Goal: Task Accomplishment & Management: Complete application form

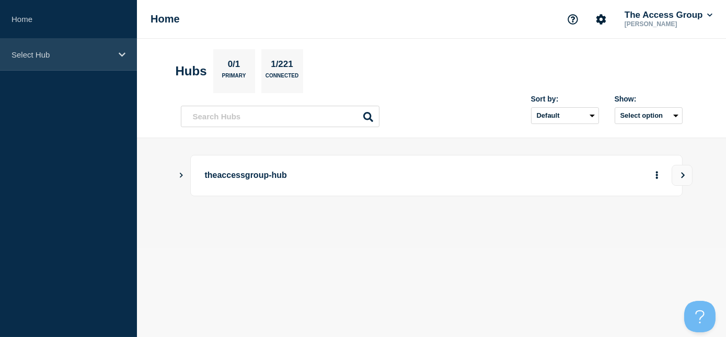
click at [76, 59] on p "Select Hub" at bounding box center [62, 54] width 100 height 9
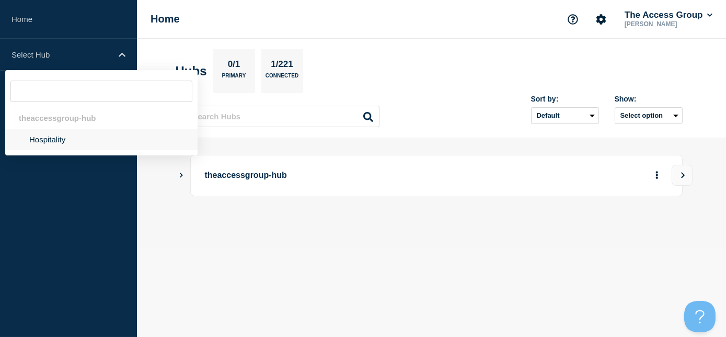
click at [64, 139] on li "Hospitality" at bounding box center [101, 139] width 192 height 21
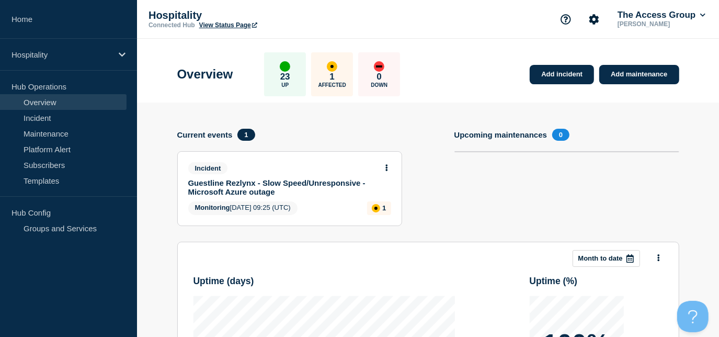
click at [335, 78] on p "1" at bounding box center [332, 77] width 5 height 10
click at [75, 118] on link "Incident" at bounding box center [63, 118] width 127 height 16
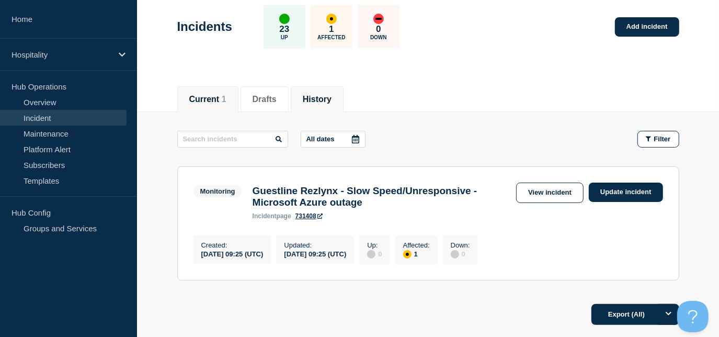
scroll to position [95, 0]
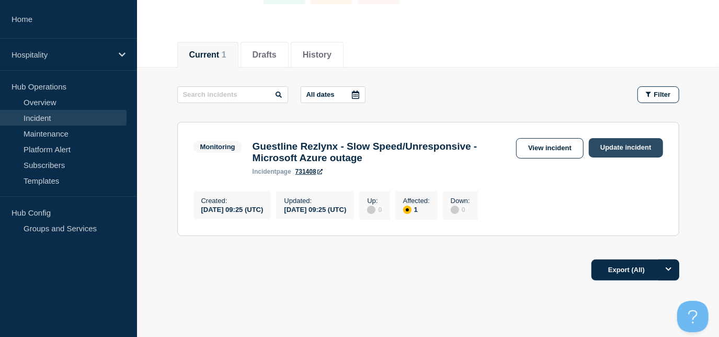
click at [620, 147] on link "Update incident" at bounding box center [626, 147] width 74 height 19
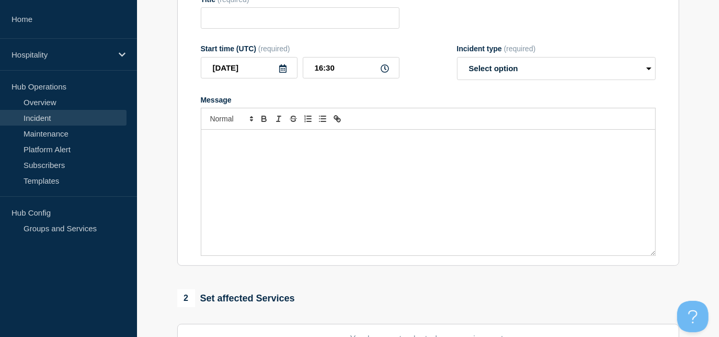
type input "Guestline Rezlynx - Slow Speed/Unresponsive - Microsoft Azure outage"
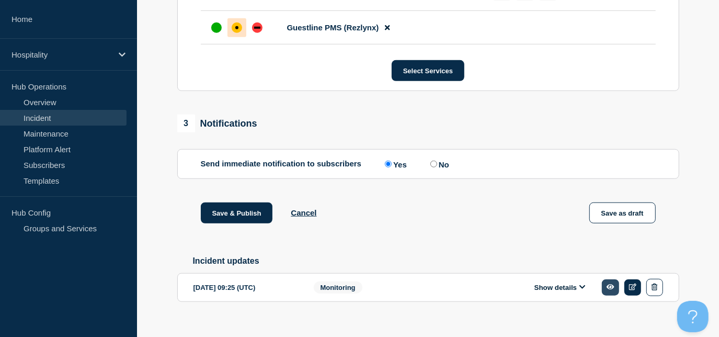
scroll to position [530, 0]
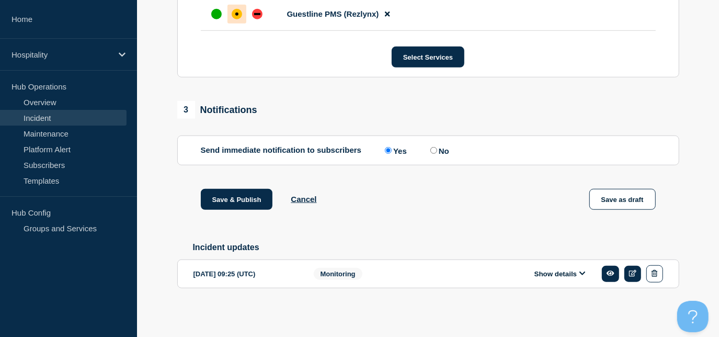
click at [584, 272] on icon at bounding box center [583, 273] width 6 height 7
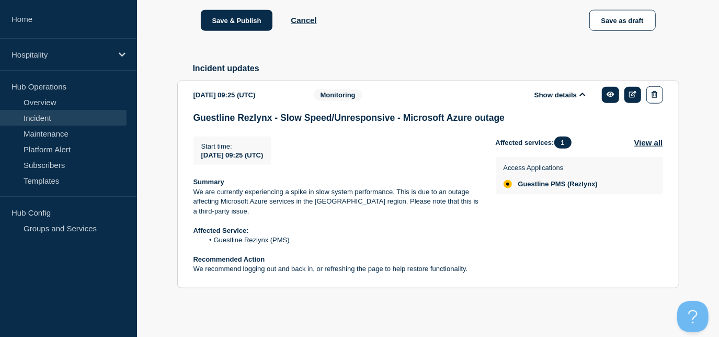
scroll to position [710, 0]
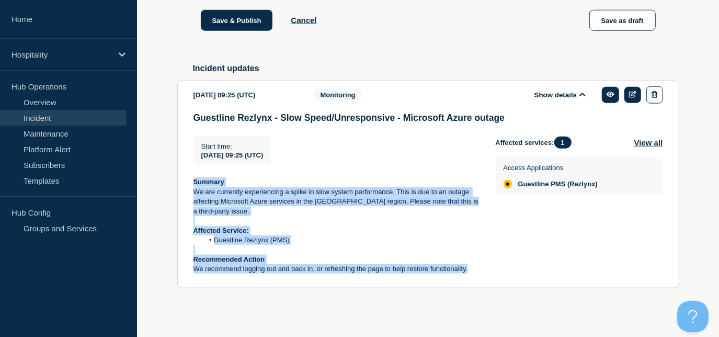
drag, startPoint x: 366, startPoint y: 257, endPoint x: 190, endPoint y: 182, distance: 191.5
click at [190, 182] on section "[DATE] 09:25 (UTC) Show details Monitoring Guestline Rezlynx - Slow Speed/Unres…" at bounding box center [428, 185] width 502 height 208
copy div "Summary We are currently experiencing a spike in slow system performance. This …"
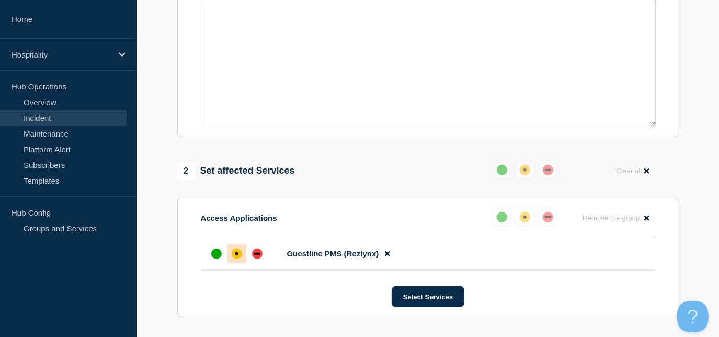
scroll to position [92, 0]
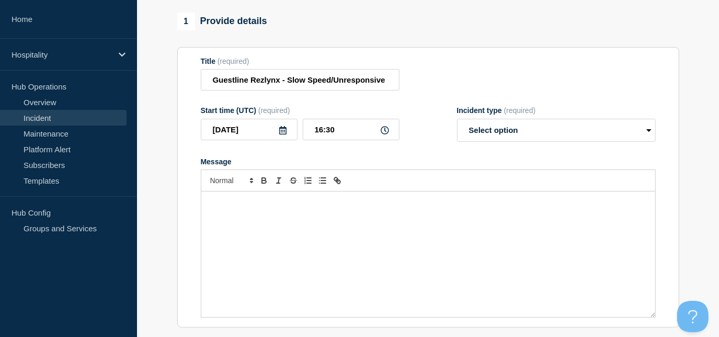
click at [244, 226] on div "Message" at bounding box center [428, 254] width 454 height 126
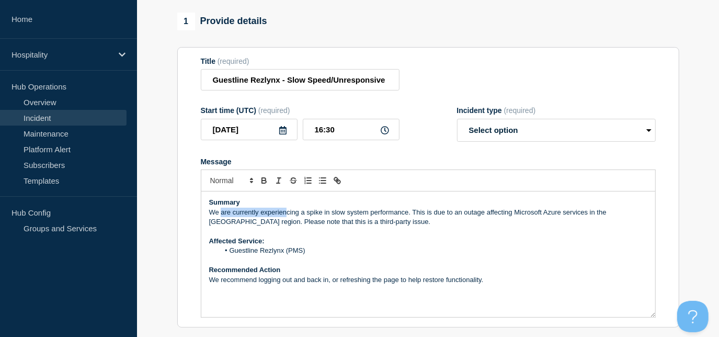
drag, startPoint x: 220, startPoint y: 218, endPoint x: 285, endPoint y: 220, distance: 64.9
click at [285, 220] on p "We are currently experiencing a spike in slow system performance. This is due t…" at bounding box center [428, 217] width 438 height 19
click at [361, 251] on li "Guestline Rezlynx (PMS)" at bounding box center [433, 250] width 428 height 9
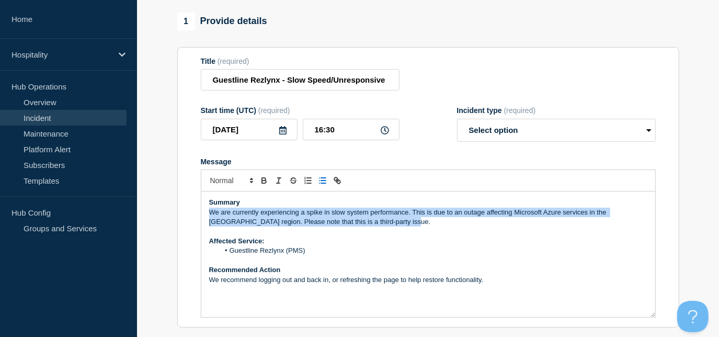
drag, startPoint x: 382, startPoint y: 229, endPoint x: 208, endPoint y: 219, distance: 174.4
click at [209, 219] on p "We are currently experiencing a spike in slow system performance. This is due t…" at bounding box center [428, 217] width 438 height 19
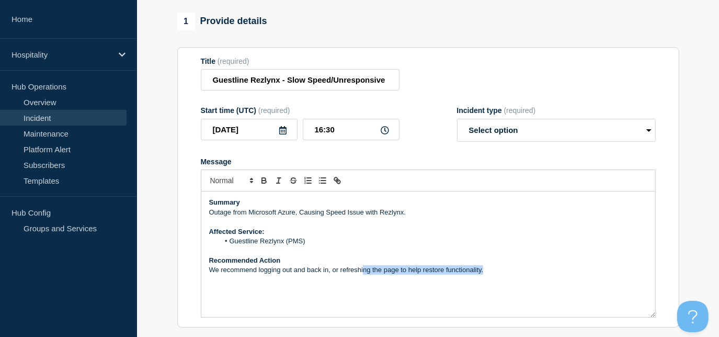
drag, startPoint x: 497, startPoint y: 273, endPoint x: 364, endPoint y: 278, distance: 134.0
click at [364, 275] on p "We recommend logging out and back in, or refreshing the page to help restore fu…" at bounding box center [428, 269] width 438 height 9
click at [391, 236] on p "Affected Service:" at bounding box center [428, 231] width 438 height 9
drag, startPoint x: 378, startPoint y: 216, endPoint x: 203, endPoint y: 218, distance: 174.7
click at [203, 218] on div "Summary Outage from Microsoft Azure, Causing Speed Issue with Rezlynx. Affected…" at bounding box center [428, 254] width 454 height 126
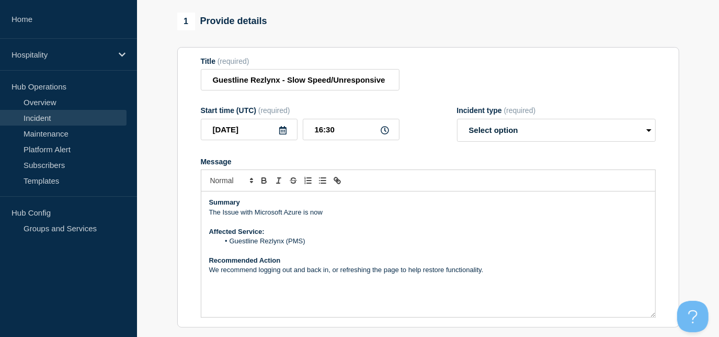
click at [333, 216] on p "The Issue with Microsoft Azure is now" at bounding box center [428, 212] width 438 height 9
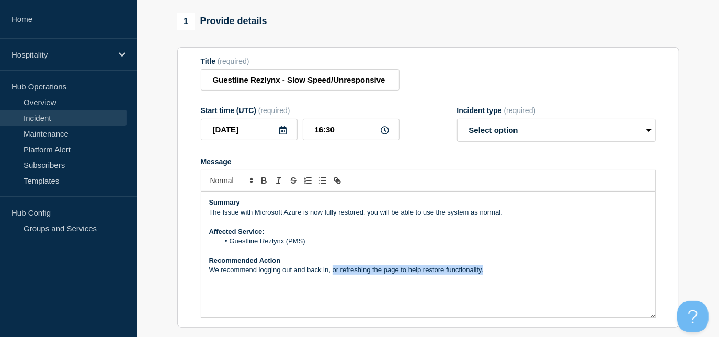
drag, startPoint x: 491, startPoint y: 276, endPoint x: 331, endPoint y: 277, distance: 160.1
click at [331, 275] on p "We recommend logging out and back in, or refreshing the page to help restore fu…" at bounding box center [428, 269] width 438 height 9
click at [377, 134] on input "16:30" at bounding box center [351, 129] width 97 height 21
click at [380, 135] on input "16:30" at bounding box center [351, 129] width 97 height 21
click at [350, 134] on input "16:30" at bounding box center [351, 129] width 97 height 21
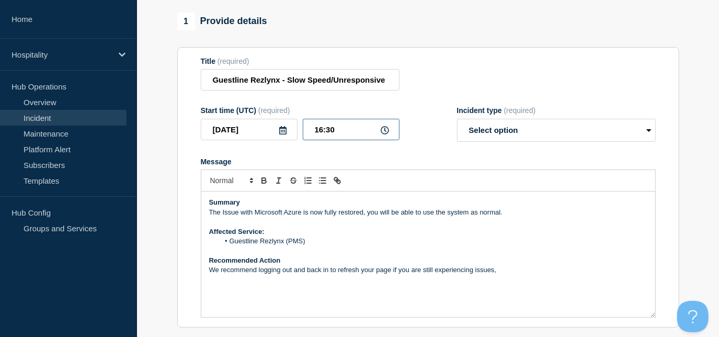
drag, startPoint x: 322, startPoint y: 132, endPoint x: 343, endPoint y: 153, distance: 29.2
click at [323, 133] on input "16:30" at bounding box center [351, 129] width 97 height 21
type input "17:30"
click at [593, 255] on p "Message" at bounding box center [428, 250] width 438 height 9
click at [593, 130] on select "Select option Investigating Identified Monitoring Resolved" at bounding box center [556, 130] width 199 height 23
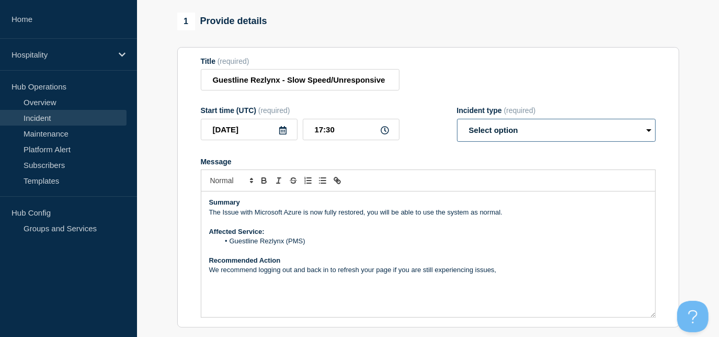
select select "resolved"
click at [457, 123] on select "Select option Investigating Identified Monitoring Resolved" at bounding box center [556, 130] width 199 height 23
click at [555, 255] on p "Message" at bounding box center [428, 250] width 438 height 9
click at [509, 280] on div "Summary The Issue with Microsoft Azure is now fully restored, you will be able …" at bounding box center [428, 254] width 454 height 126
click at [510, 275] on p "We recommend logging out and back in to refresh your page if you are still expe…" at bounding box center [428, 269] width 438 height 9
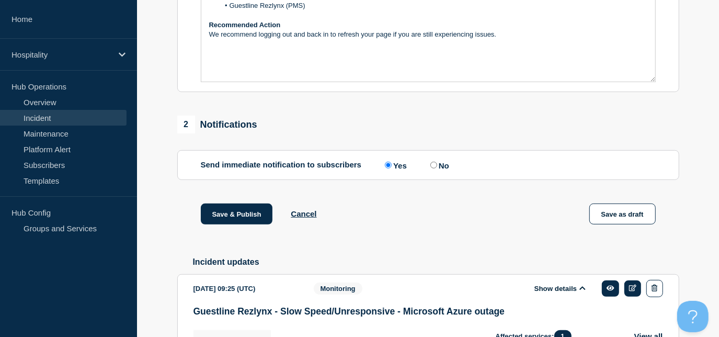
scroll to position [330, 0]
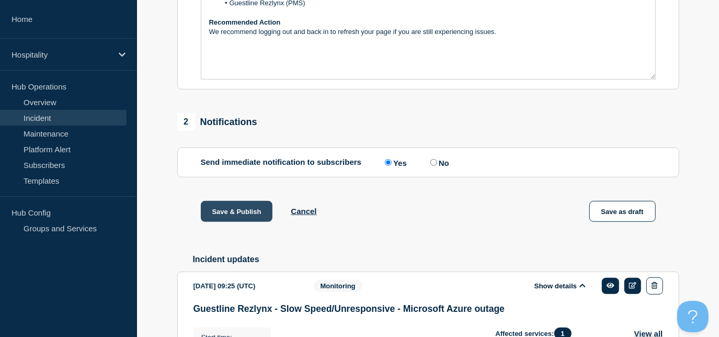
click at [249, 211] on button "Save & Publish" at bounding box center [237, 211] width 72 height 21
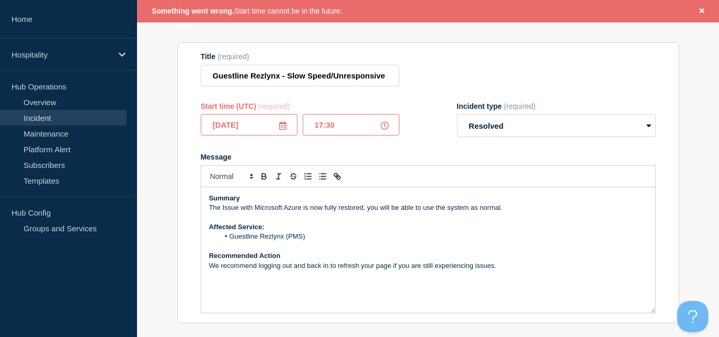
scroll to position [67, 0]
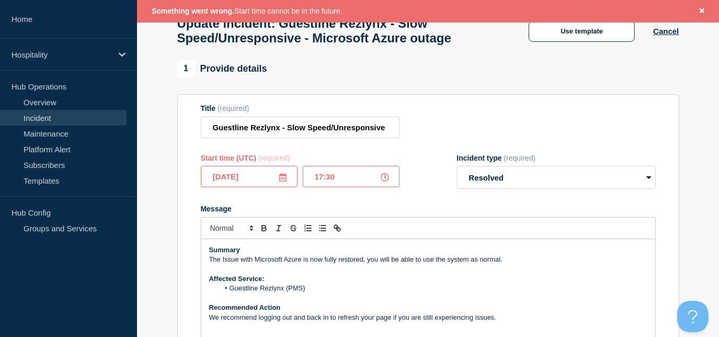
click at [322, 180] on input "17:30" at bounding box center [351, 176] width 97 height 21
click at [597, 264] on p "The Issue with Microsoft Azure is now fully restored, you will be able to use t…" at bounding box center [428, 259] width 438 height 9
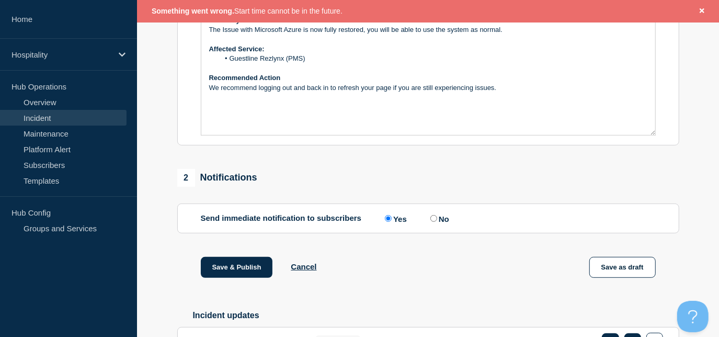
scroll to position [353, 0]
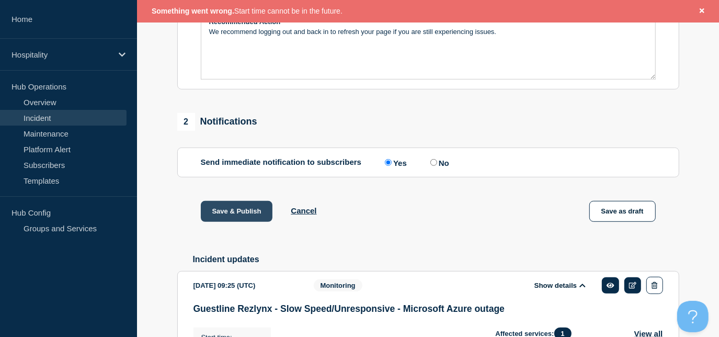
click at [230, 216] on button "Save & Publish" at bounding box center [237, 211] width 72 height 21
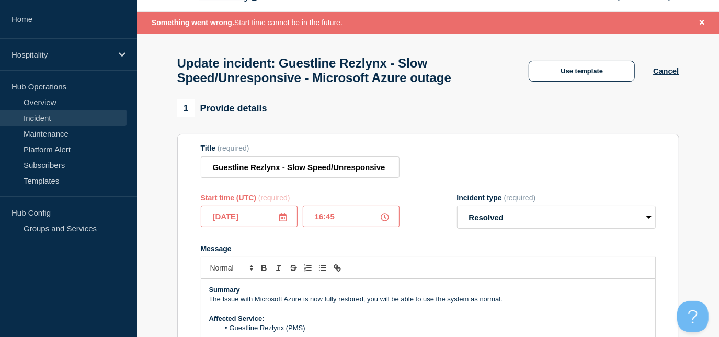
scroll to position [19, 0]
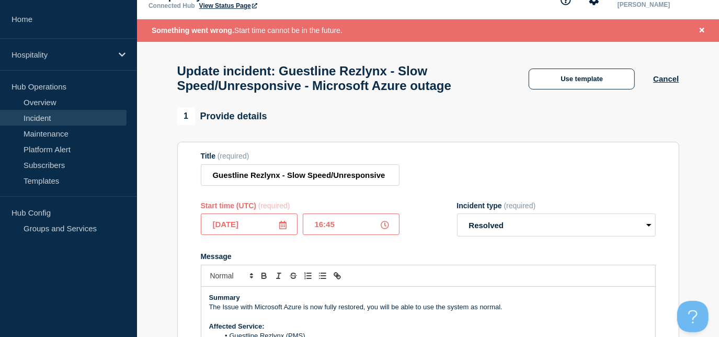
click at [352, 221] on input "16:45" at bounding box center [351, 223] width 97 height 21
drag, startPoint x: 364, startPoint y: 237, endPoint x: 290, endPoint y: 237, distance: 73.7
click at [290, 235] on div "[DATE] 16:45" at bounding box center [300, 223] width 199 height 21
click at [441, 252] on form "Title (required) Guestline Rezlynx - Slow Speed/Unresponsive - Microsoft Azure …" at bounding box center [428, 282] width 455 height 261
click at [382, 227] on icon at bounding box center [385, 225] width 8 height 8
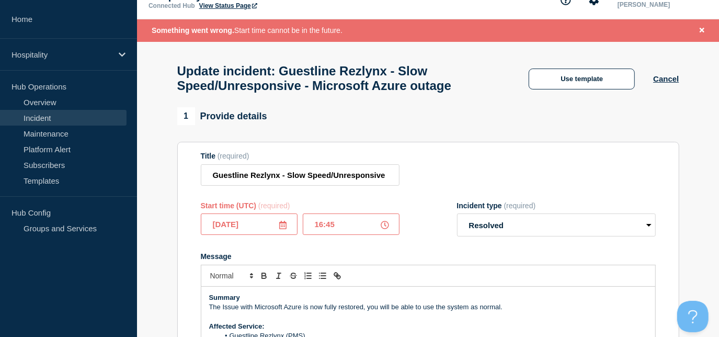
click at [354, 231] on input "16:45" at bounding box center [351, 223] width 97 height 21
type input "16:30"
click at [470, 276] on div at bounding box center [428, 276] width 455 height 22
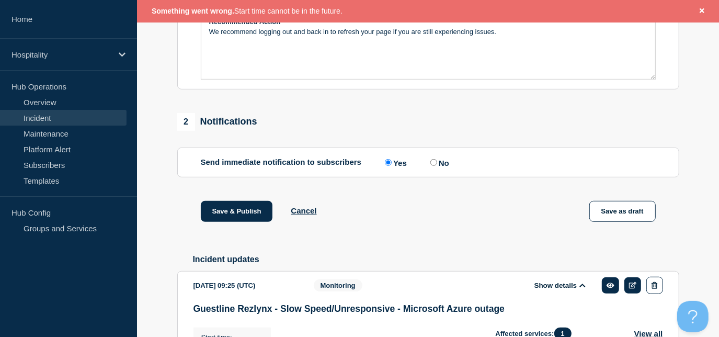
scroll to position [305, 0]
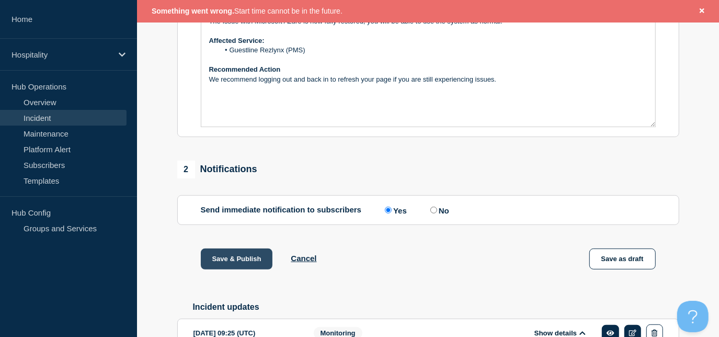
click at [221, 259] on button "Save & Publish" at bounding box center [237, 258] width 72 height 21
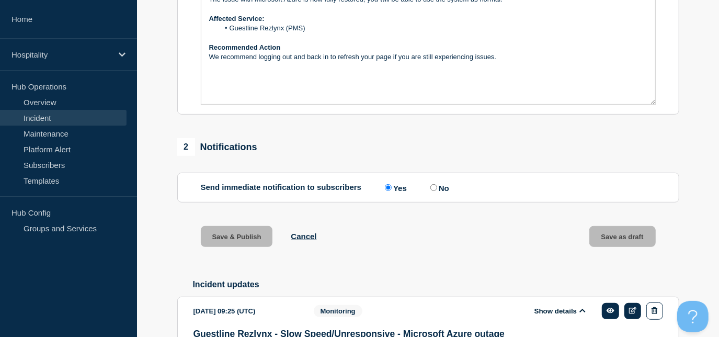
scroll to position [283, 0]
